Goal: Find specific page/section: Find specific page/section

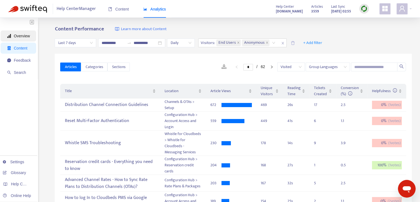
click at [28, 37] on span "Overview" at bounding box center [22, 36] width 16 height 4
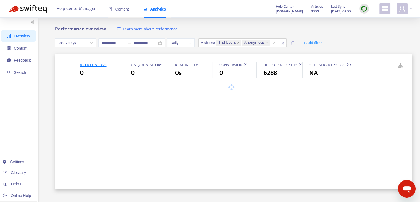
click at [368, 11] on img at bounding box center [364, 8] width 7 height 7
click at [373, 19] on link "Quick Sync" at bounding box center [375, 20] width 23 height 6
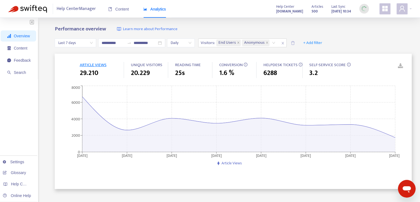
click at [79, 43] on span "Last 7 days" at bounding box center [75, 43] width 35 height 8
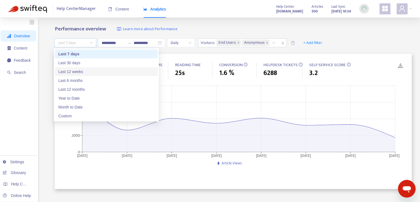
click at [94, 73] on div "Last 12 weeks" at bounding box center [106, 72] width 96 height 6
type input "**********"
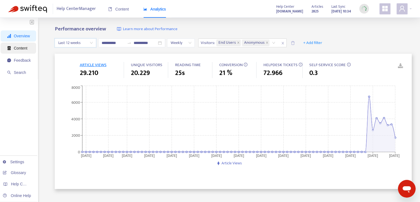
click at [19, 46] on span "Content" at bounding box center [21, 48] width 14 height 4
